Goal: Check status: Check status

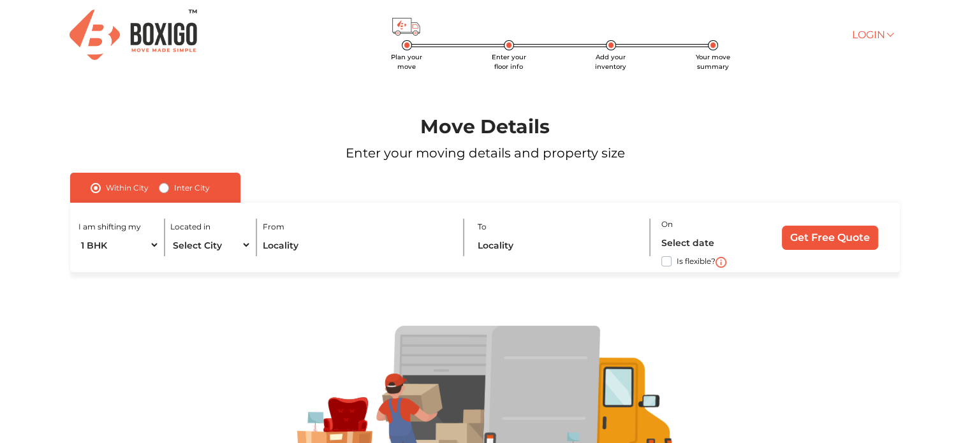
click at [875, 31] on link "Login" at bounding box center [872, 35] width 41 height 12
click at [885, 52] on link "Customer" at bounding box center [903, 54] width 102 height 24
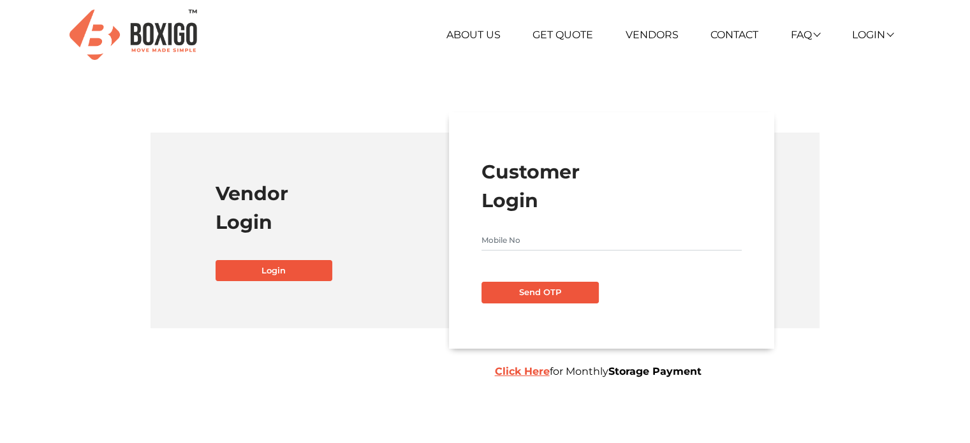
click at [577, 241] on input "text" at bounding box center [612, 240] width 260 height 20
type input "9945152661"
click at [538, 292] on button "Send OTP" at bounding box center [540, 293] width 117 height 22
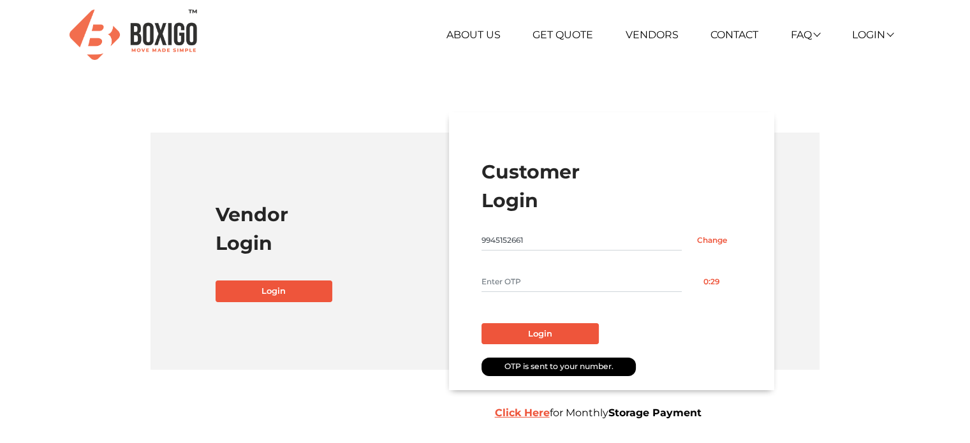
click at [538, 281] on input "text" at bounding box center [582, 282] width 200 height 20
type input "7652"
click at [537, 335] on button "Login" at bounding box center [540, 334] width 117 height 22
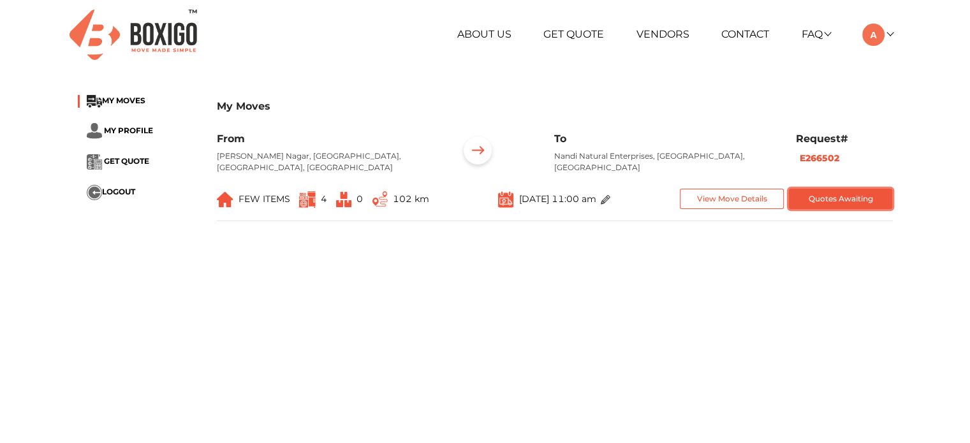
click at [857, 189] on button "Quotes Awaiting" at bounding box center [841, 199] width 104 height 21
click at [836, 193] on button "Quotes Awaiting" at bounding box center [841, 199] width 104 height 21
click at [832, 153] on b "E266502" at bounding box center [820, 157] width 40 height 11
